Goal: Register for event/course

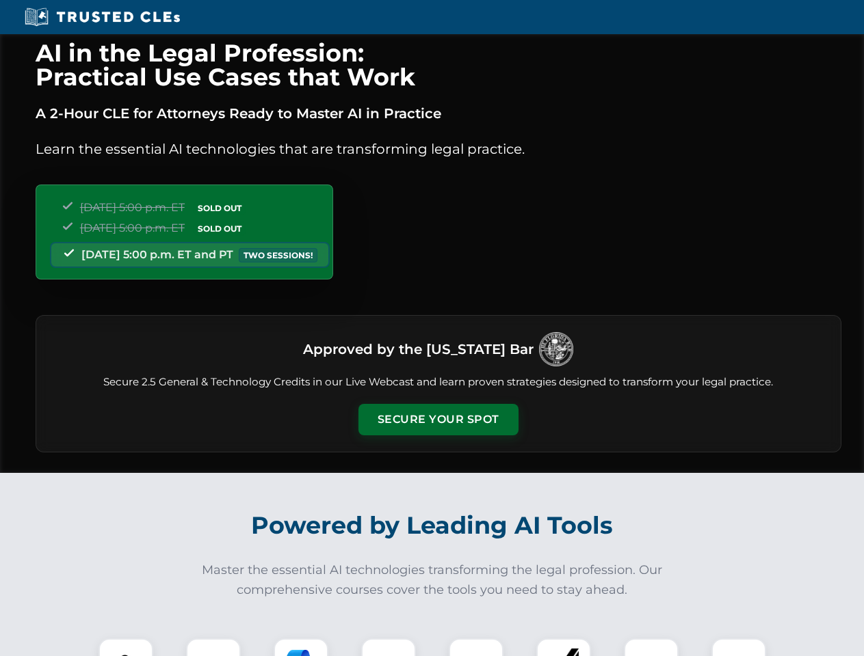
click at [438, 420] on button "Secure Your Spot" at bounding box center [438, 419] width 160 height 31
click at [126, 648] on img at bounding box center [126, 666] width 40 height 40
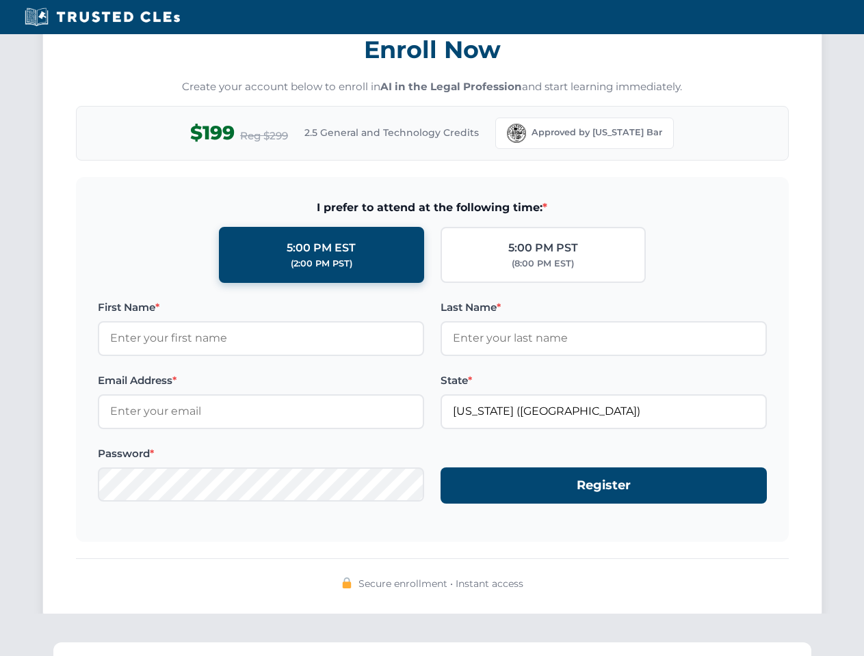
scroll to position [1342, 0]
